Goal: Find specific page/section: Find specific page/section

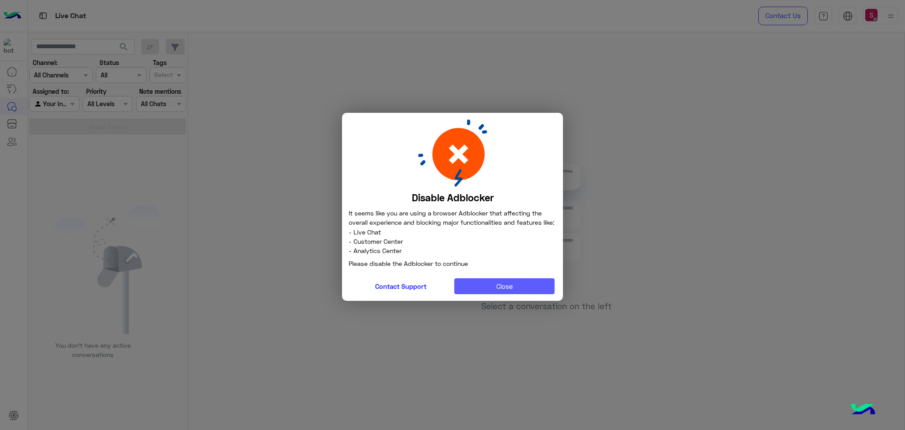
click at [497, 286] on button "Close" at bounding box center [504, 286] width 101 height 16
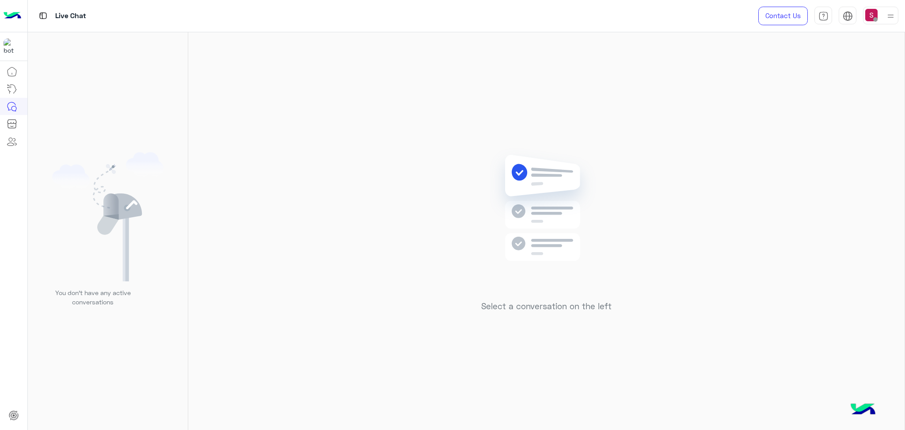
click at [881, 12] on div at bounding box center [880, 16] width 35 height 18
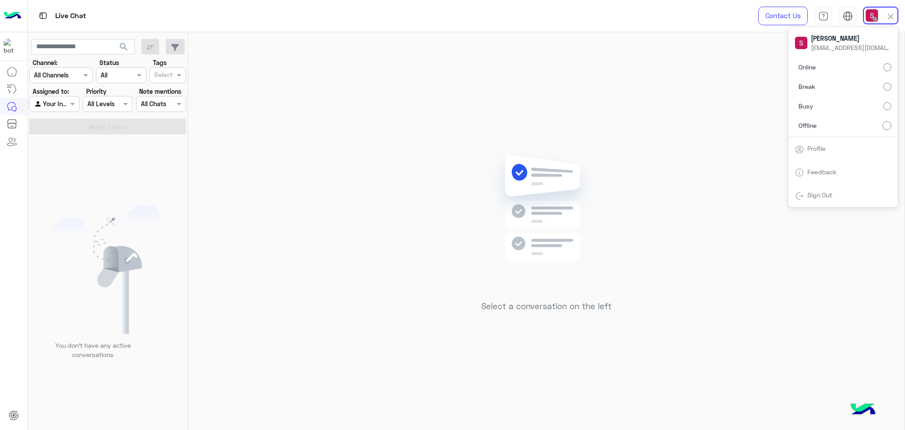
click at [437, 27] on div "Live Chat" at bounding box center [320, 16] width 585 height 32
